Goal: Task Accomplishment & Management: Manage account settings

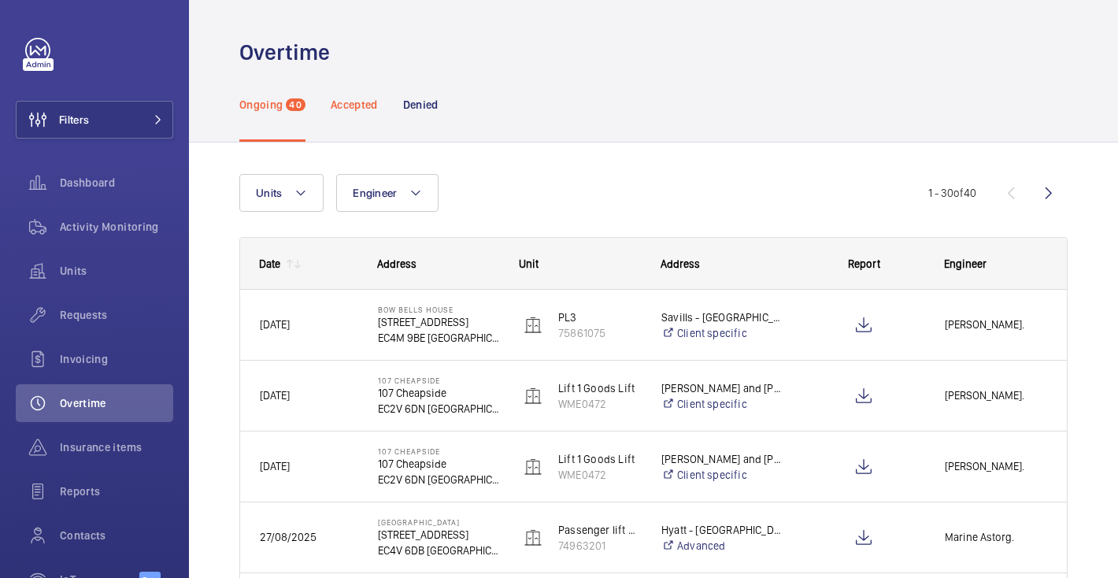
click at [354, 117] on div "Accepted" at bounding box center [354, 104] width 47 height 75
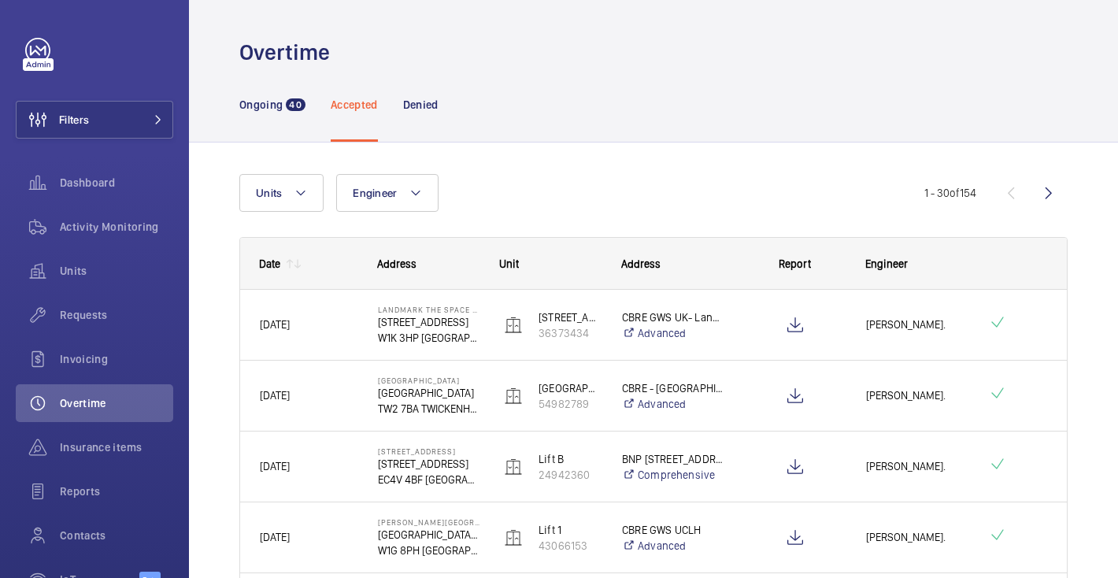
click at [374, 123] on div "Accepted" at bounding box center [354, 104] width 47 height 75
click at [424, 104] on p "Denied" at bounding box center [420, 105] width 35 height 16
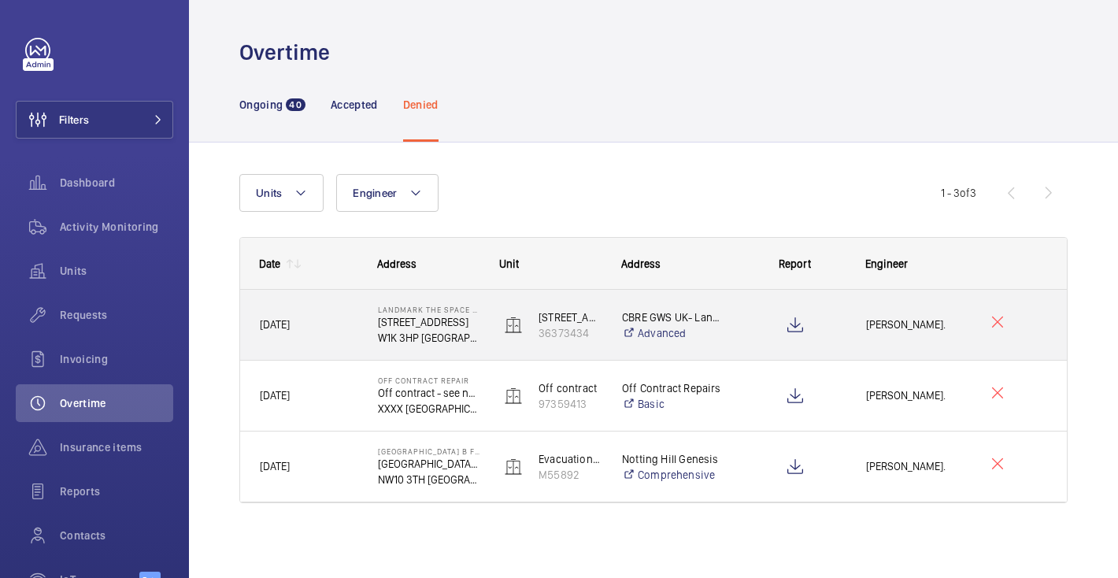
click at [869, 328] on span "[PERSON_NAME]." at bounding box center [917, 325] width 102 height 18
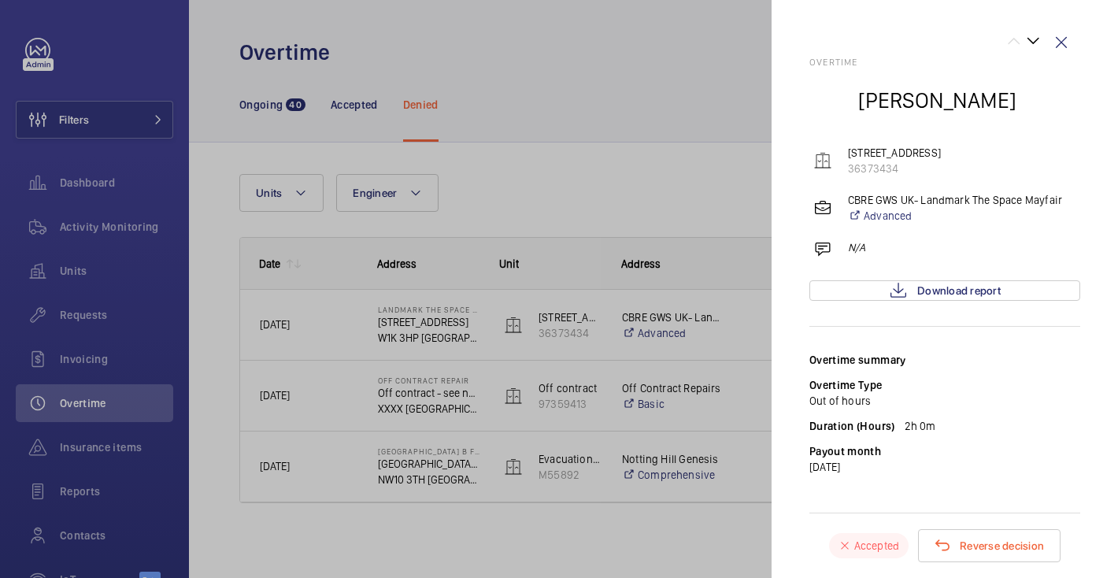
click at [635, 383] on div at bounding box center [559, 289] width 1118 height 578
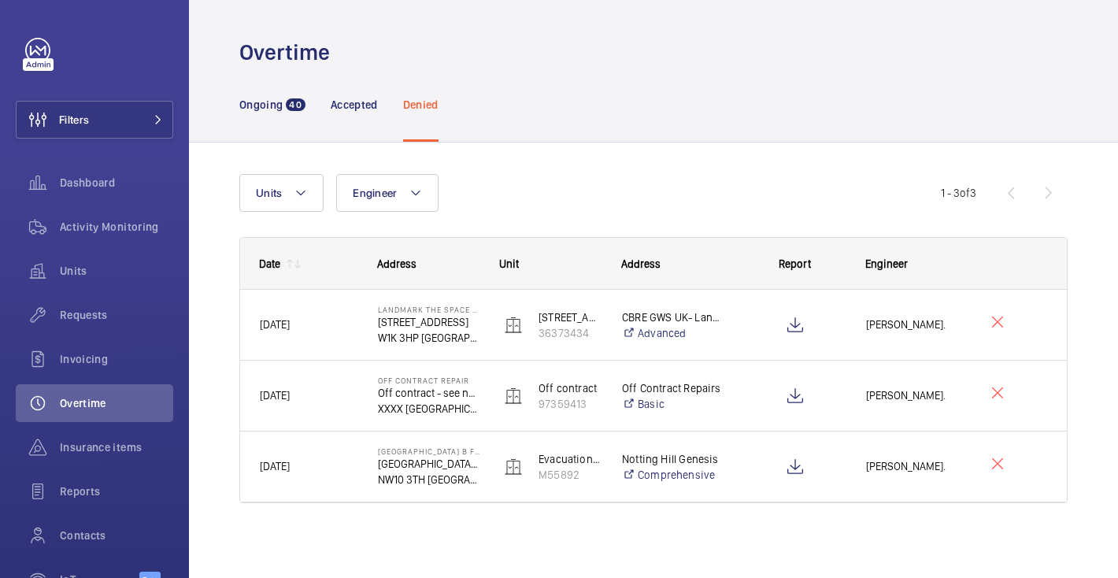
click at [635, 383] on mat-sidenav-container "Filters Dashboard Activity Monitoring Units Requests Invoicing Overtime Insuran…" at bounding box center [559, 289] width 1118 height 578
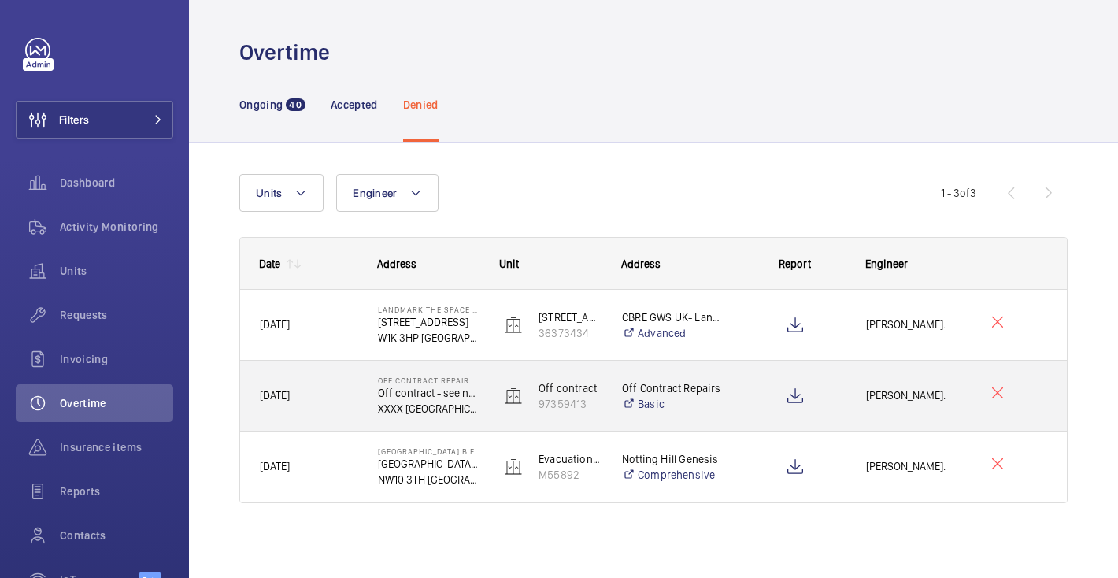
click at [635, 383] on p "Off Contract Repairs" at bounding box center [673, 388] width 102 height 16
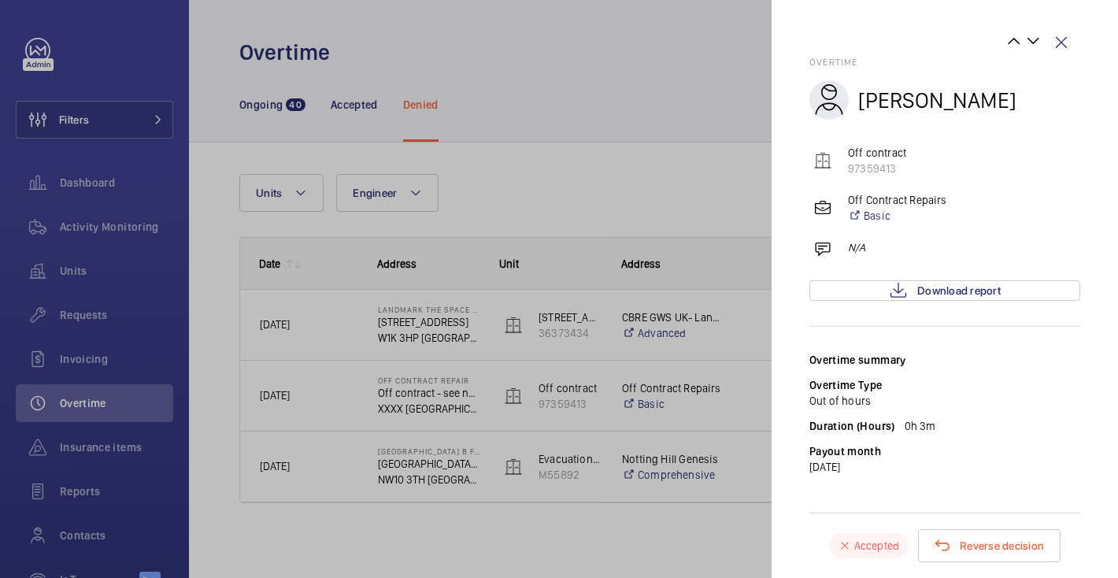
click at [678, 448] on div at bounding box center [559, 289] width 1118 height 578
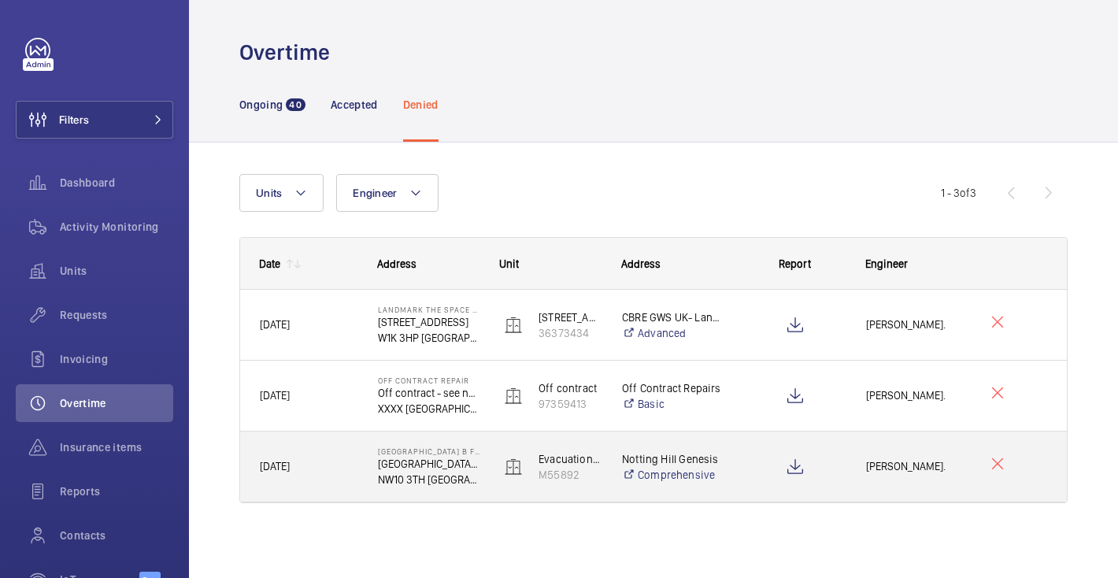
click at [678, 448] on div "Notting Hill Genesis Comprehensive" at bounding box center [663, 466] width 120 height 63
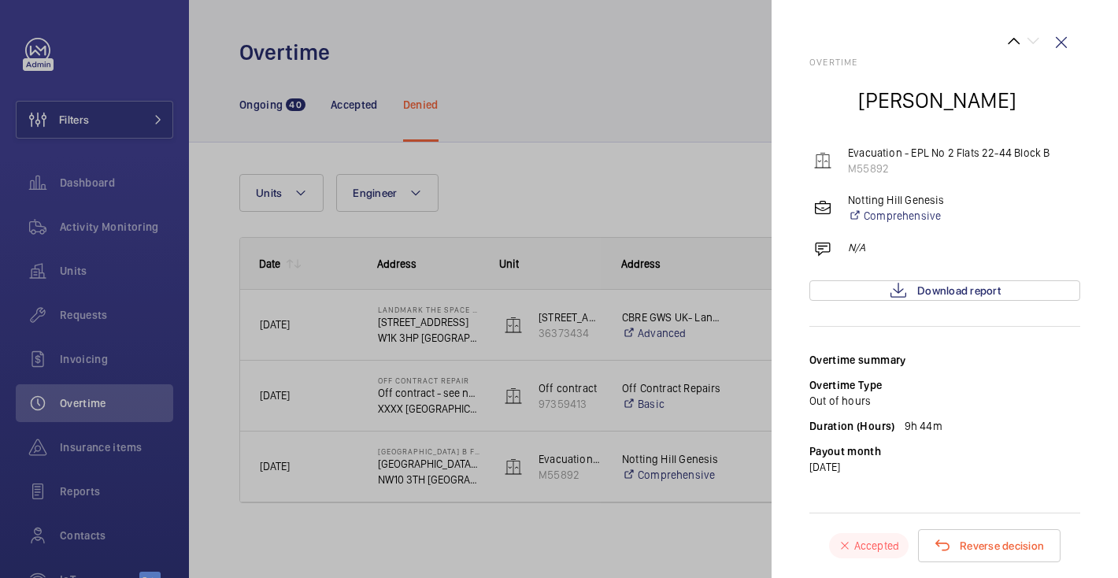
click at [678, 409] on div at bounding box center [559, 289] width 1118 height 578
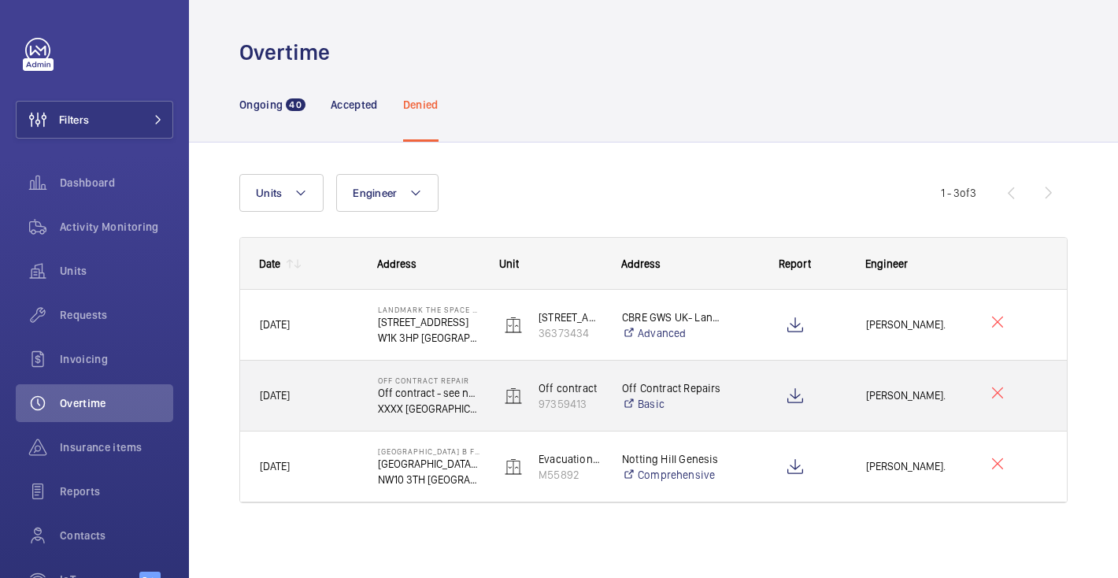
click at [678, 409] on link "Basic" at bounding box center [673, 404] width 102 height 16
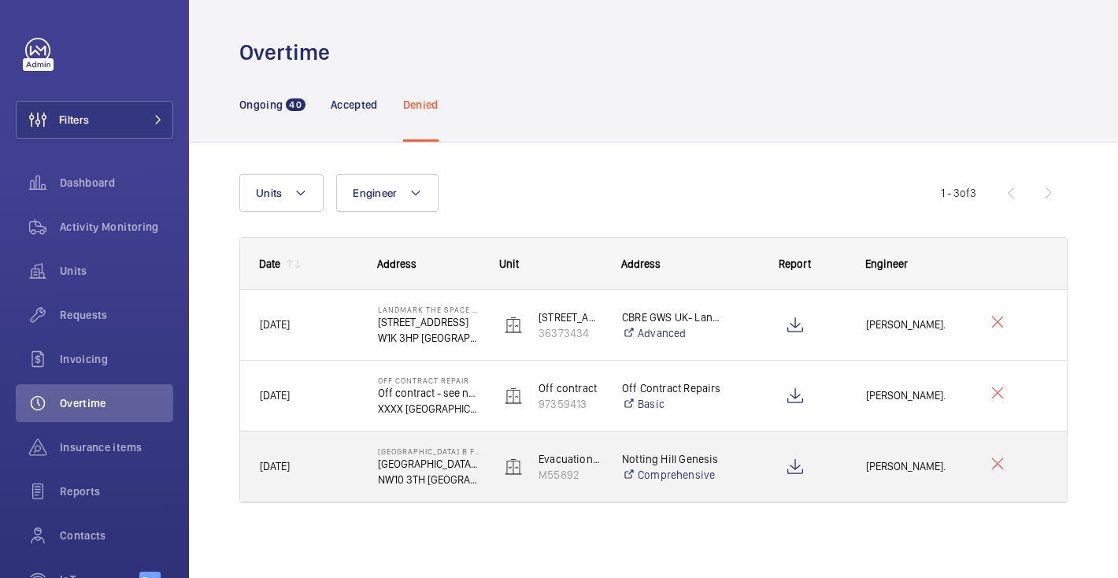
click at [819, 472] on div at bounding box center [795, 466] width 102 height 39
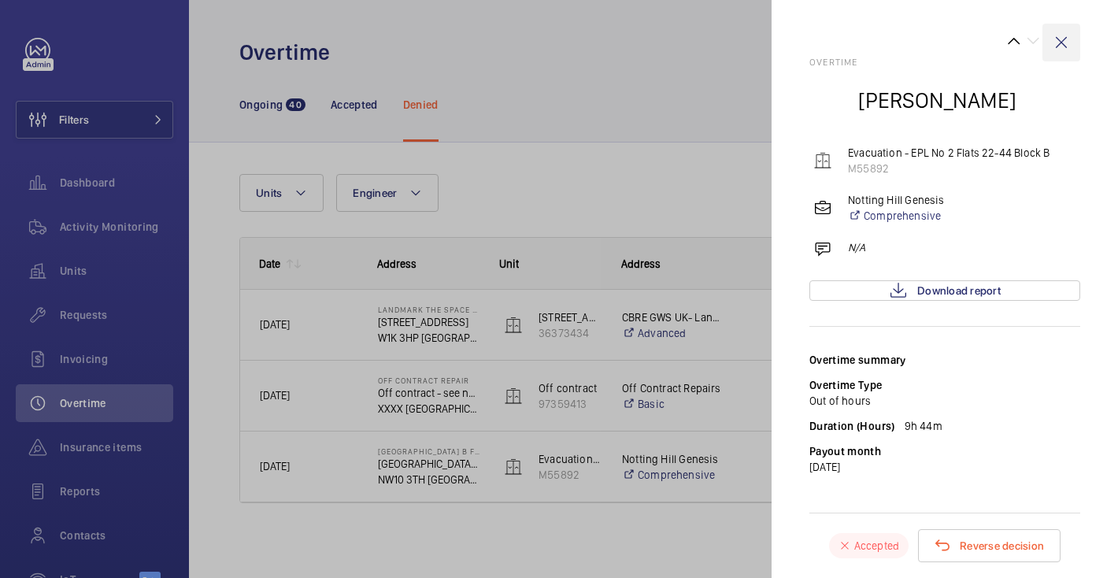
click at [1070, 41] on wm-front-icon-button at bounding box center [1061, 43] width 38 height 38
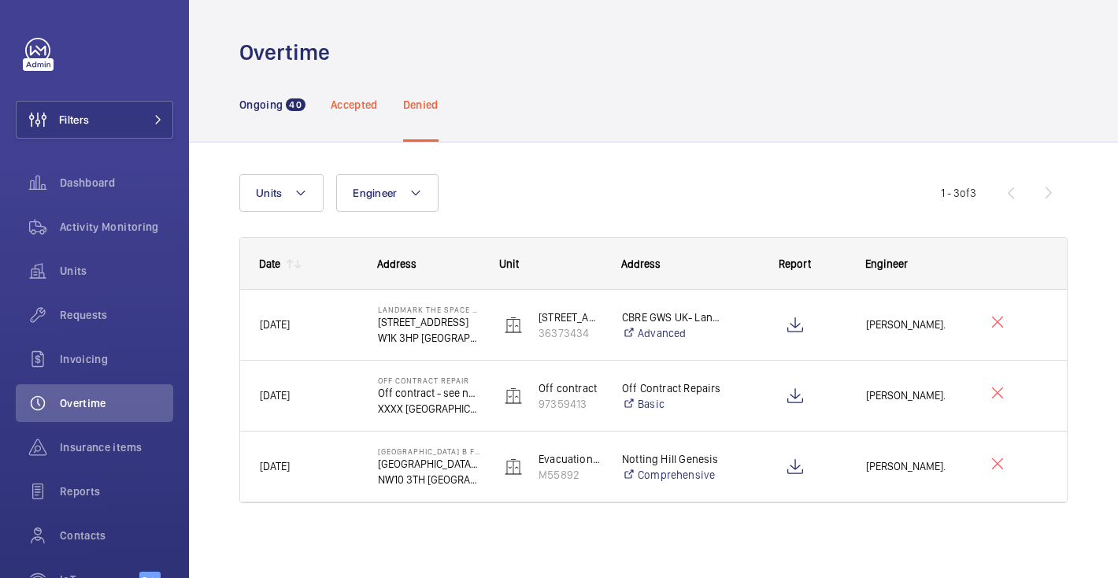
click at [377, 102] on p "Accepted" at bounding box center [354, 105] width 47 height 16
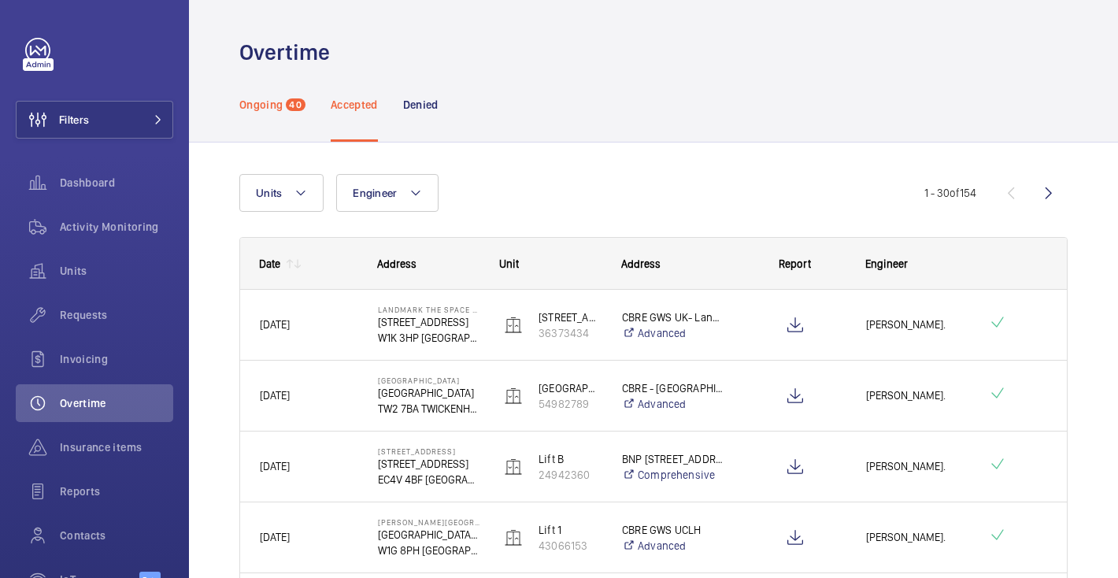
click at [265, 115] on div "Ongoing 40" at bounding box center [272, 104] width 66 height 75
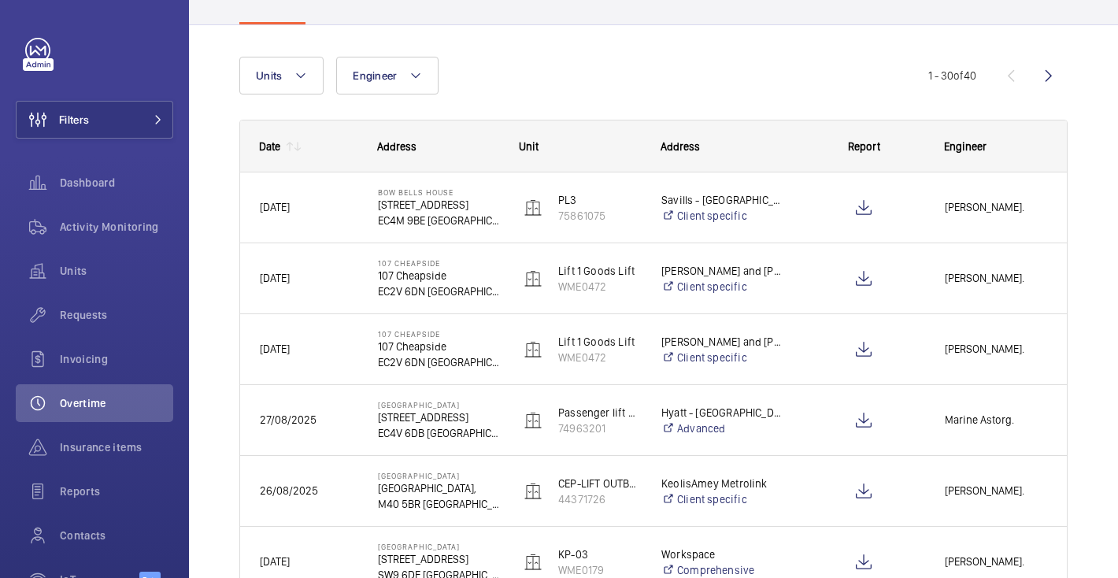
scroll to position [8, 0]
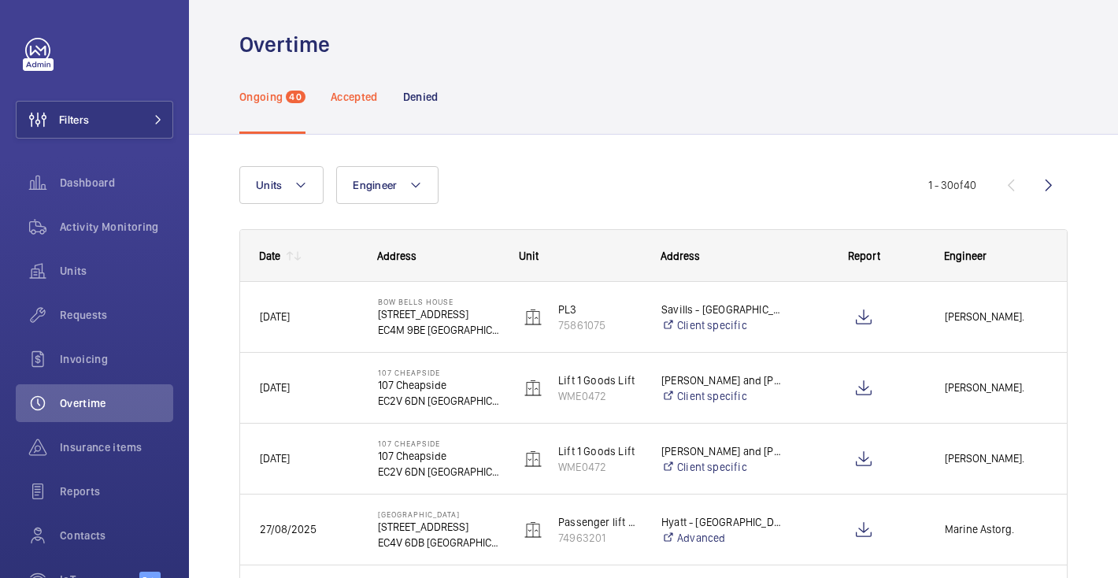
click at [356, 92] on p "Accepted" at bounding box center [354, 97] width 47 height 16
